Goal: Transaction & Acquisition: Purchase product/service

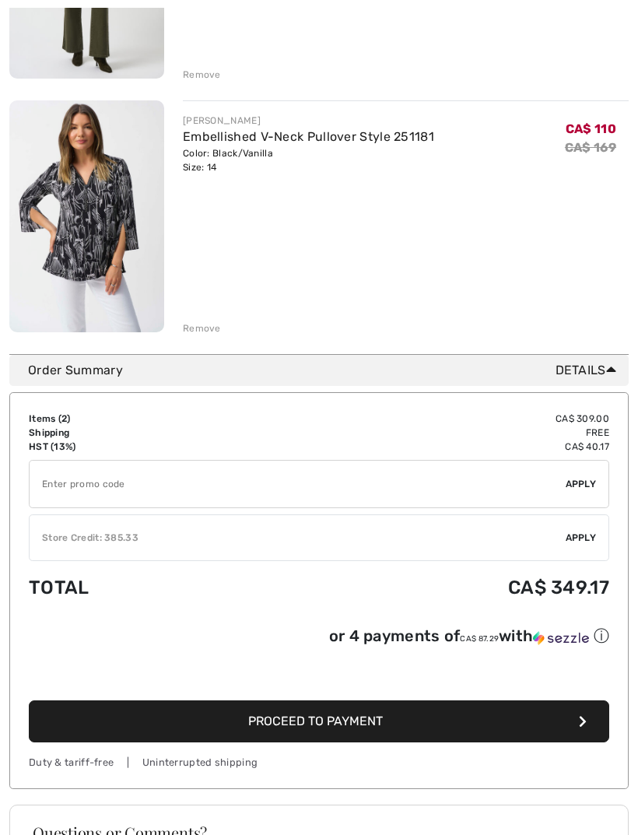
scroll to position [414, 0]
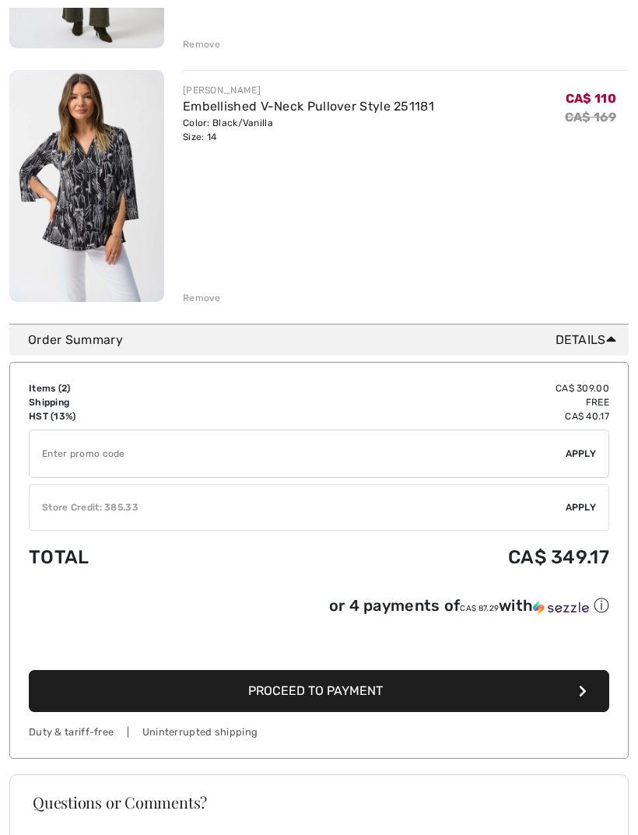
click at [584, 510] on span "Apply" at bounding box center [581, 507] width 31 height 14
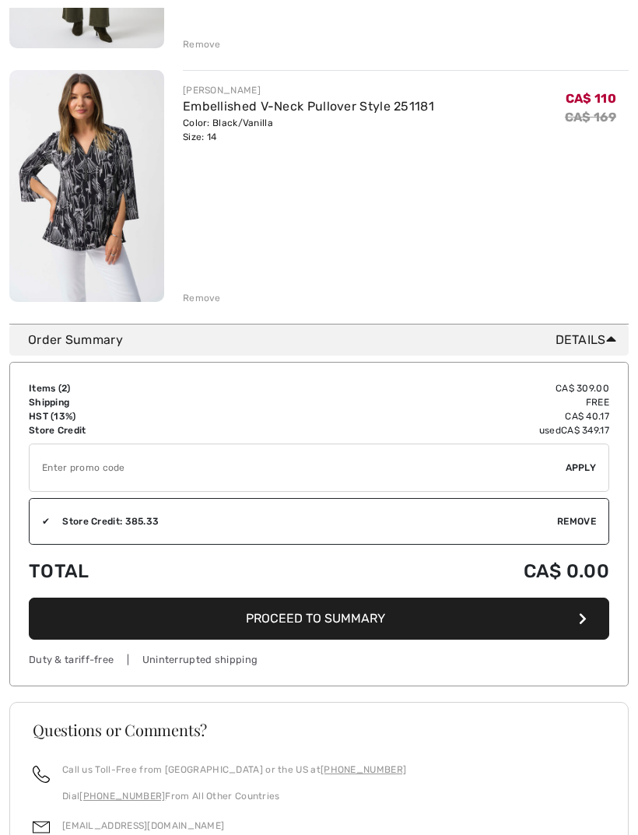
click at [355, 623] on span "Proceed to Summary" at bounding box center [315, 618] width 139 height 15
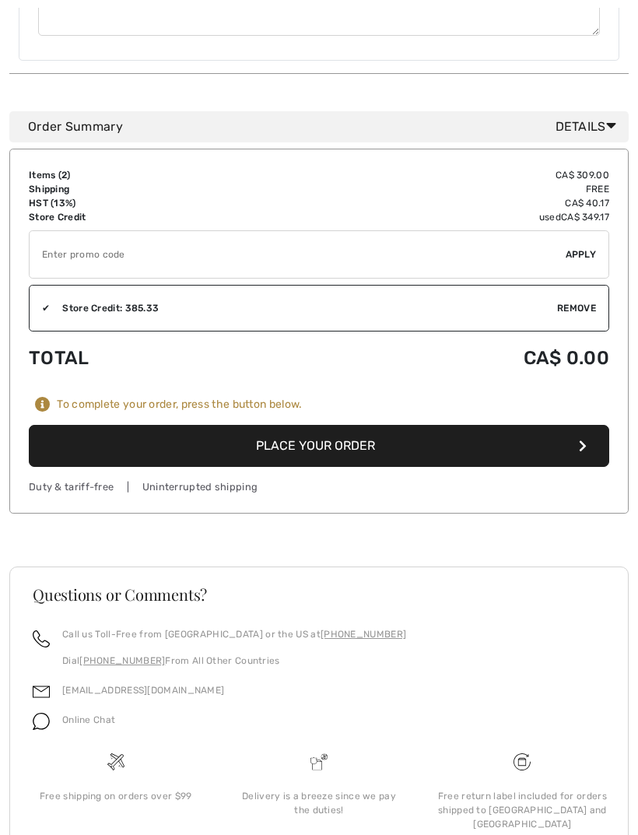
scroll to position [1047, 0]
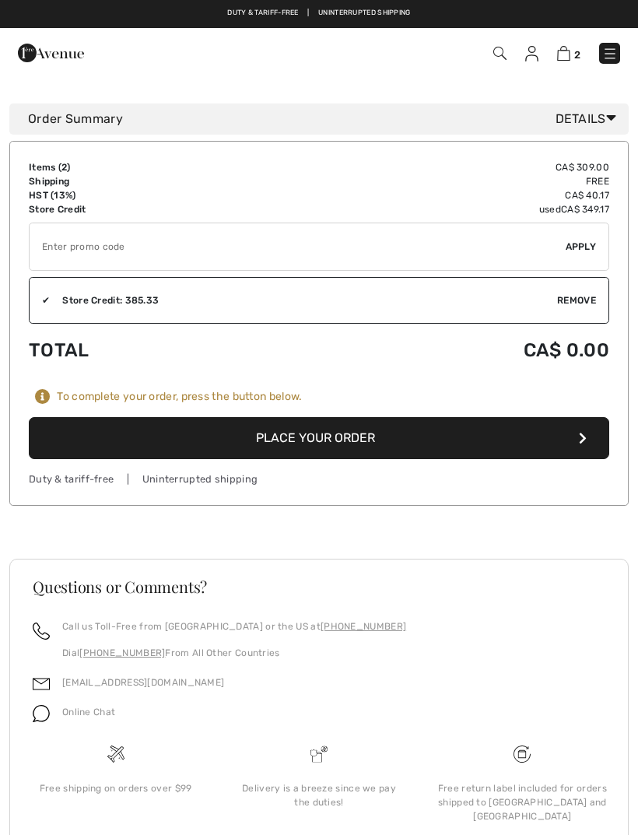
click at [371, 432] on button "Place Your Order" at bounding box center [319, 438] width 581 height 42
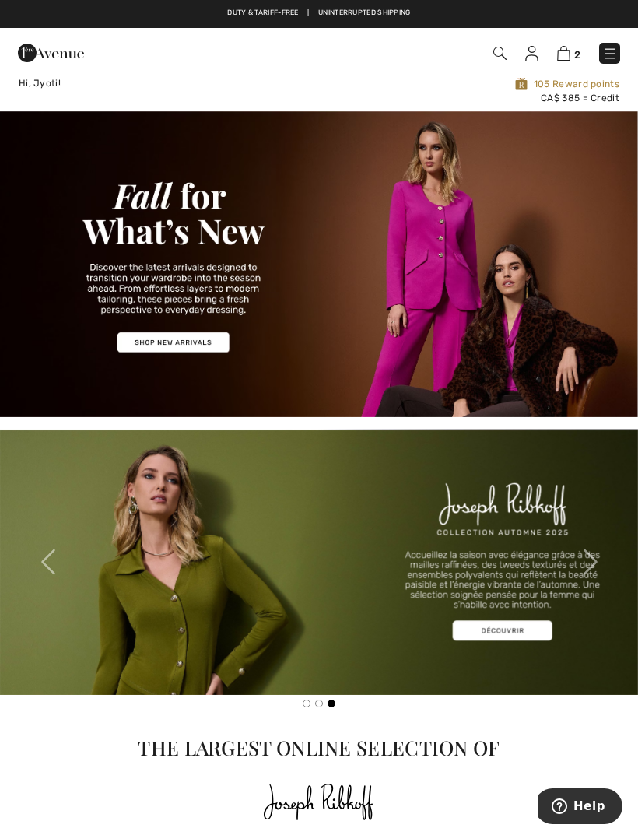
click at [569, 59] on img at bounding box center [563, 53] width 13 height 15
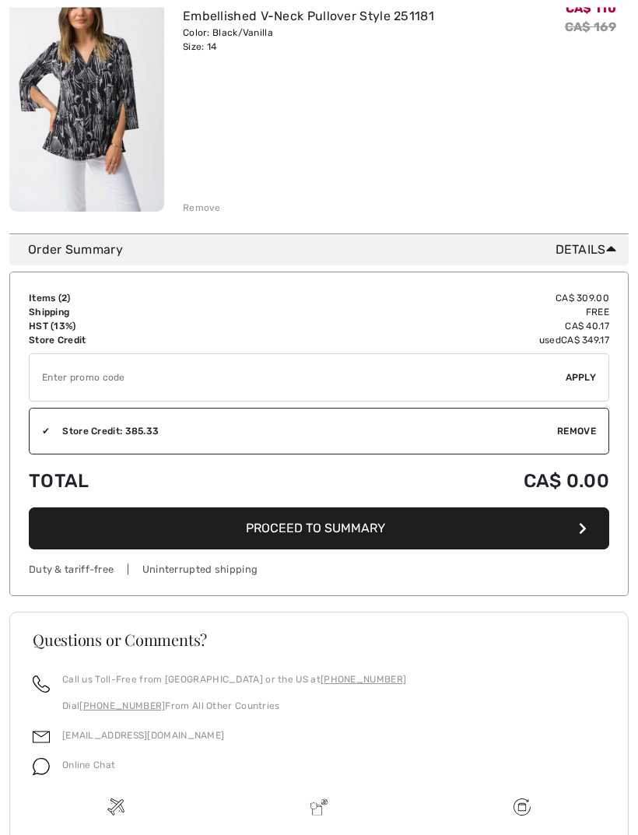
scroll to position [504, 0]
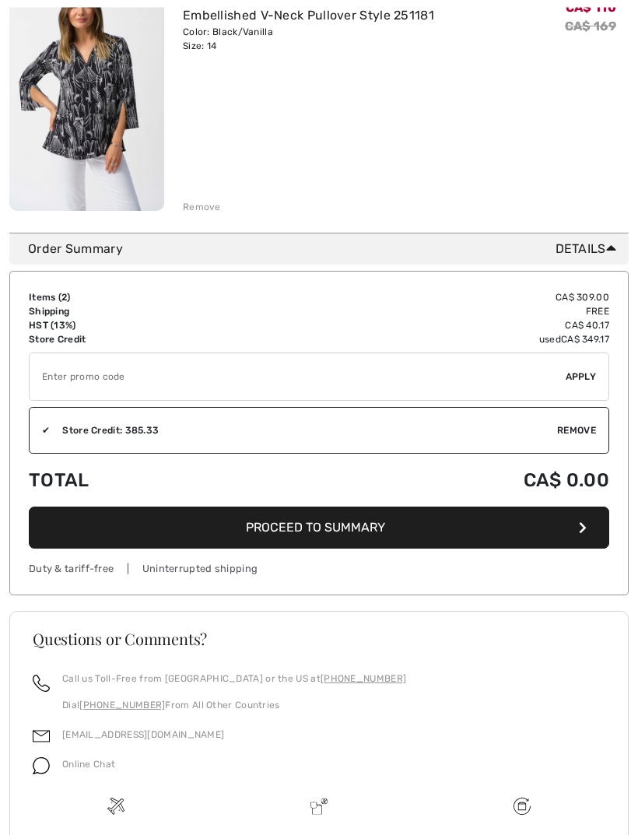
click at [452, 532] on button "Proceed to Summary" at bounding box center [319, 528] width 581 height 42
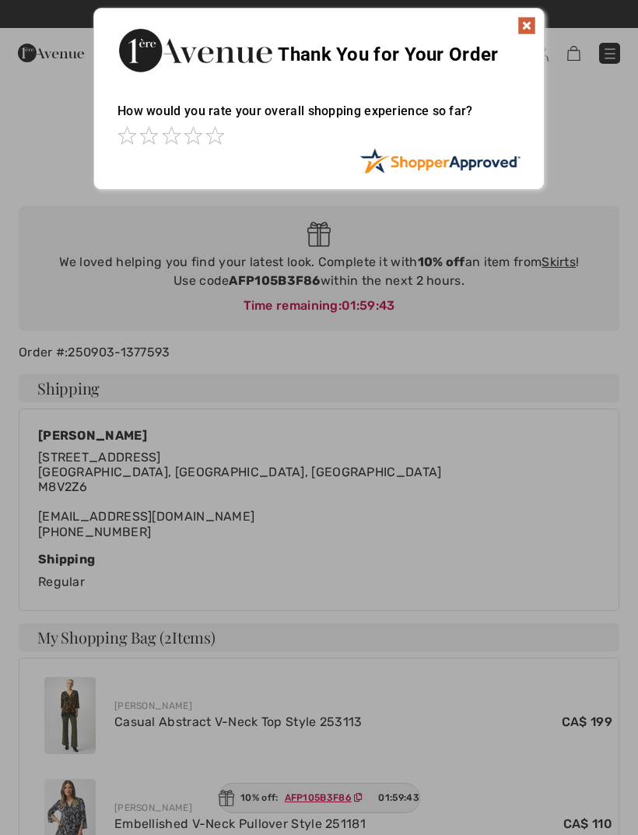
click at [579, 94] on div "Sorry! Something went wrong. Close Thank You for Your Order How would you rate …" at bounding box center [319, 99] width 638 height 198
